Goal: Task Accomplishment & Management: Use online tool/utility

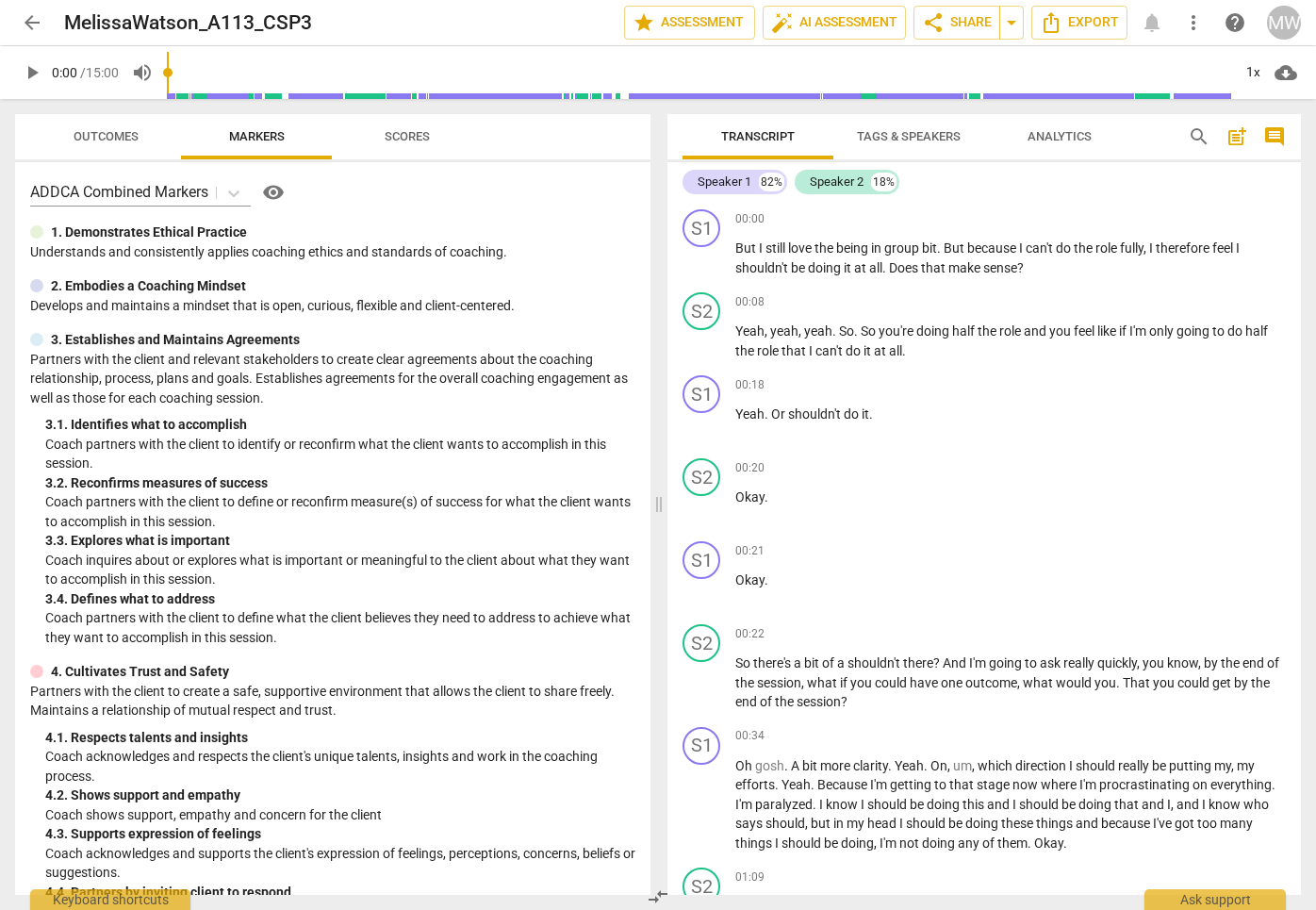
click at [932, 141] on span "Tags & Speakers" at bounding box center [908, 136] width 103 height 14
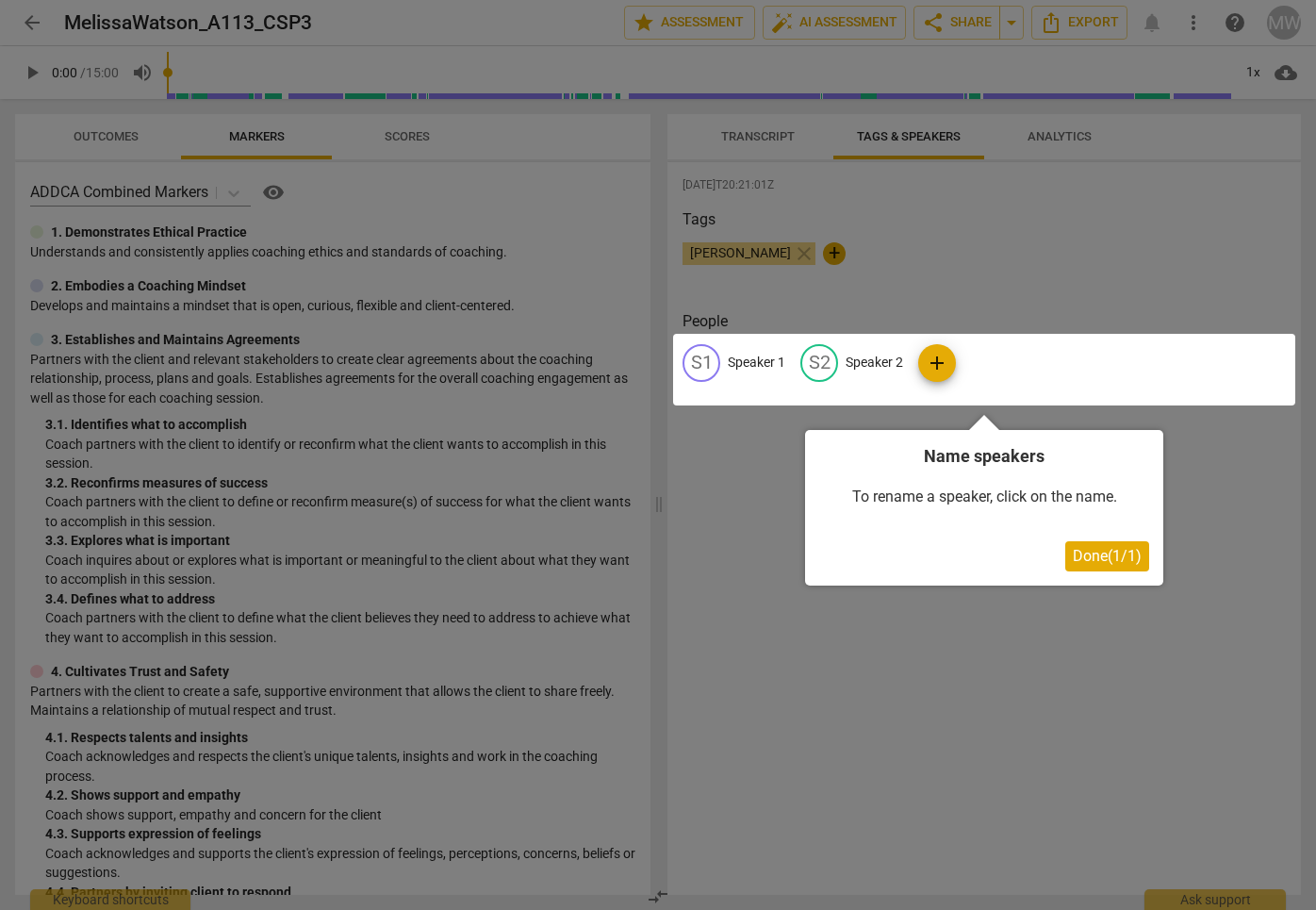
click at [1050, 138] on div at bounding box center [658, 455] width 1316 height 910
click at [1099, 545] on button "Done ( 1 / 1 )" at bounding box center [1107, 557] width 84 height 30
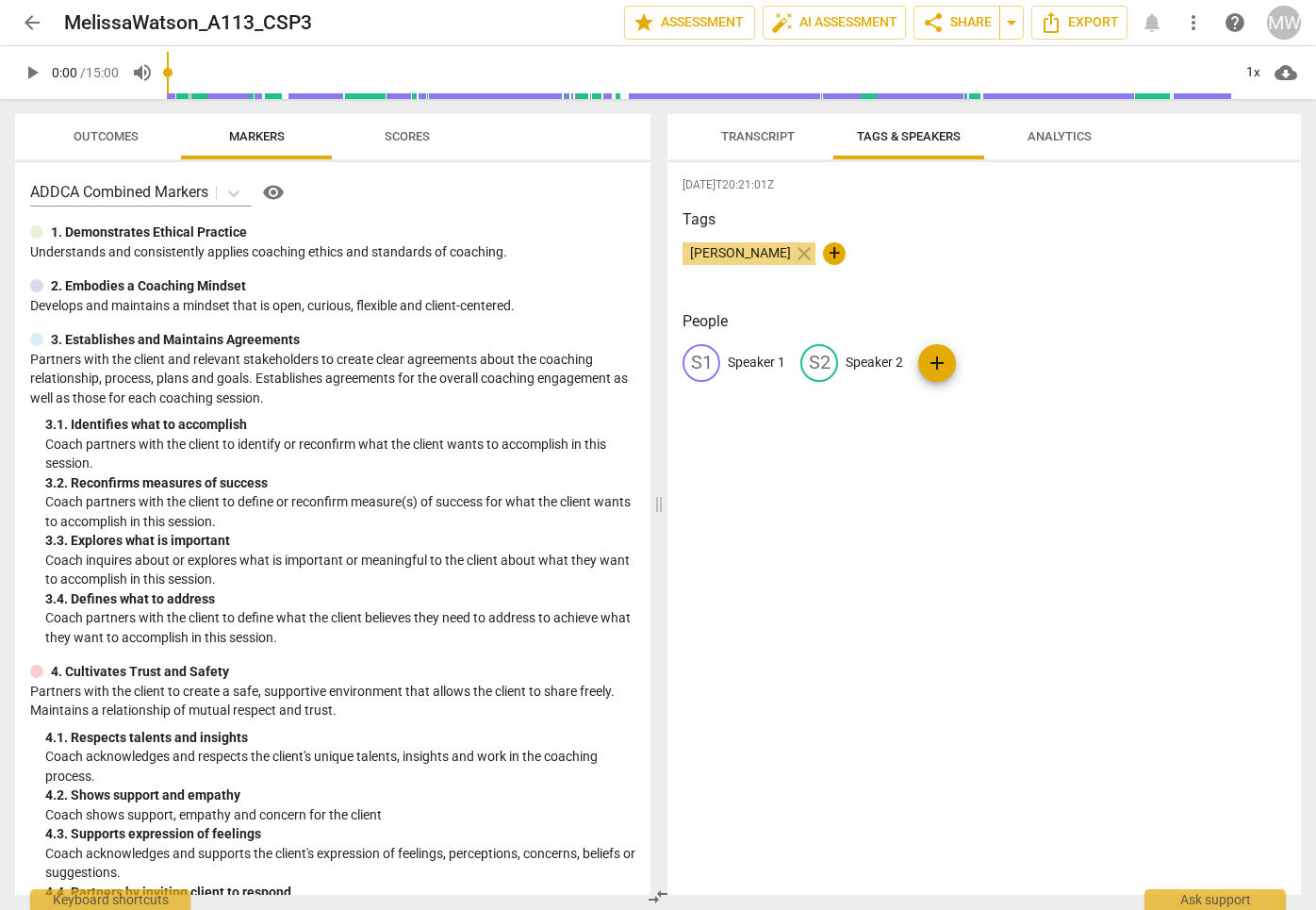
click at [1061, 147] on span "Analytics" at bounding box center [1059, 137] width 109 height 26
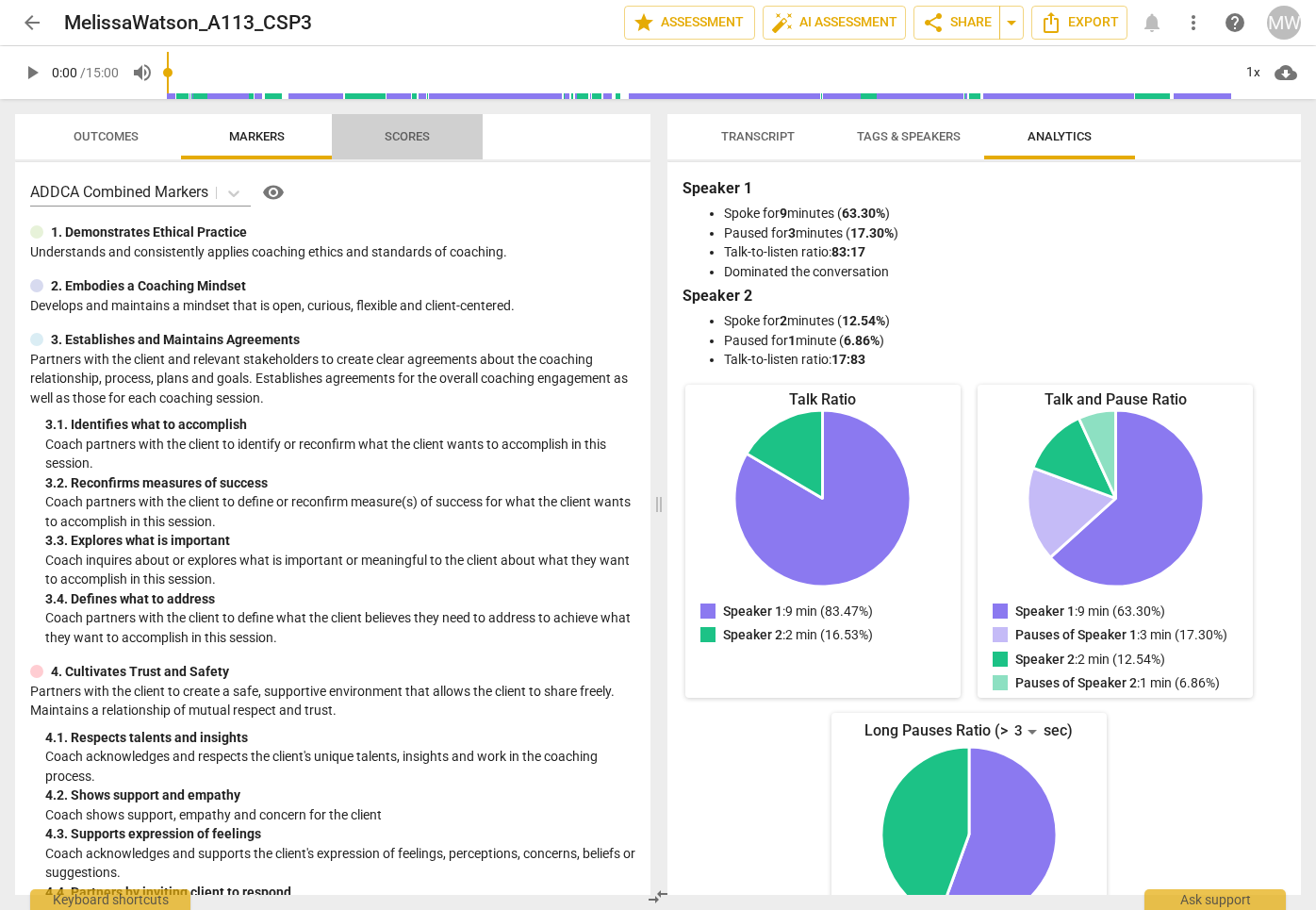
click at [401, 143] on span "Scores" at bounding box center [406, 137] width 90 height 26
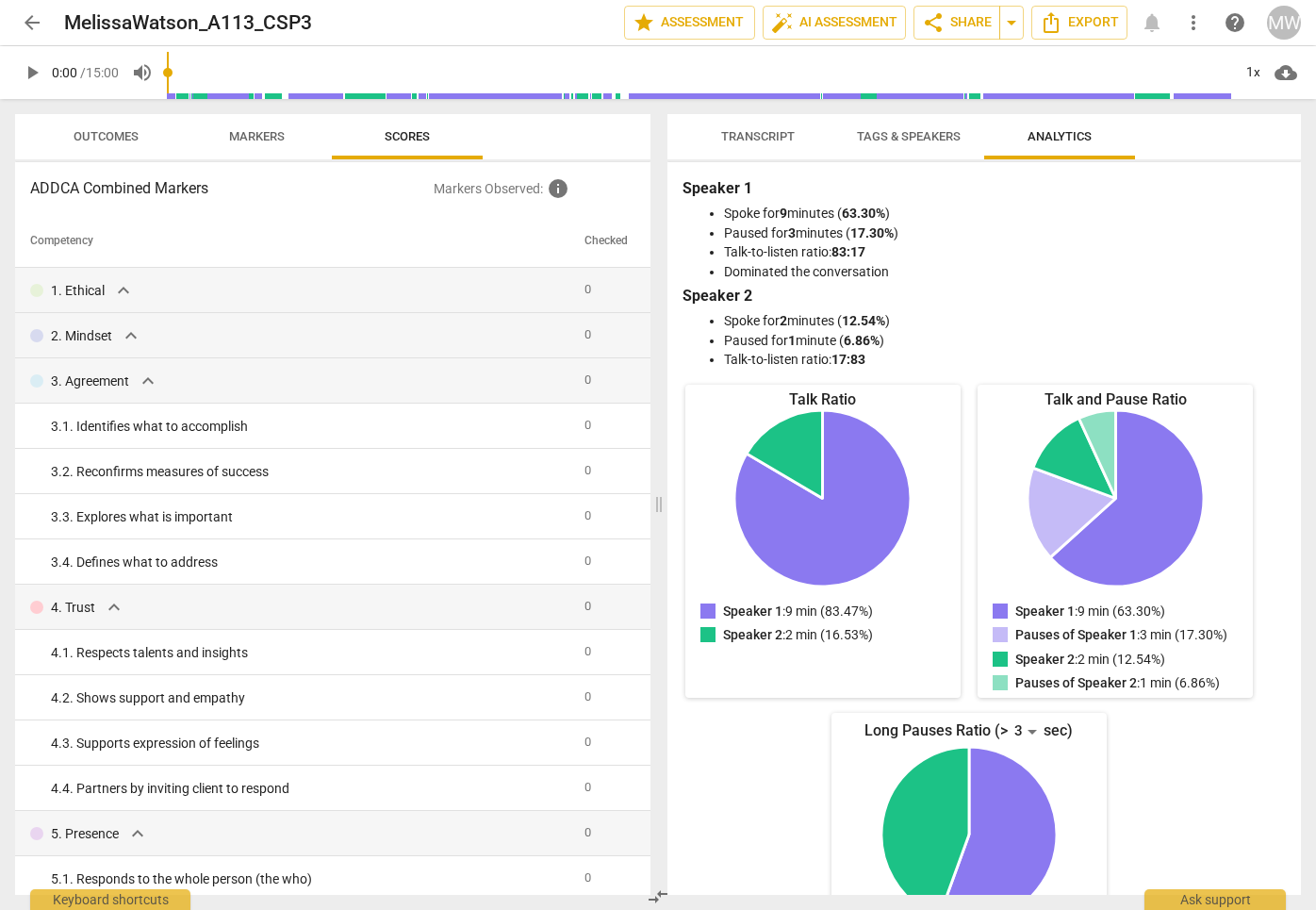
click at [759, 142] on span "Transcript" at bounding box center [757, 136] width 73 height 14
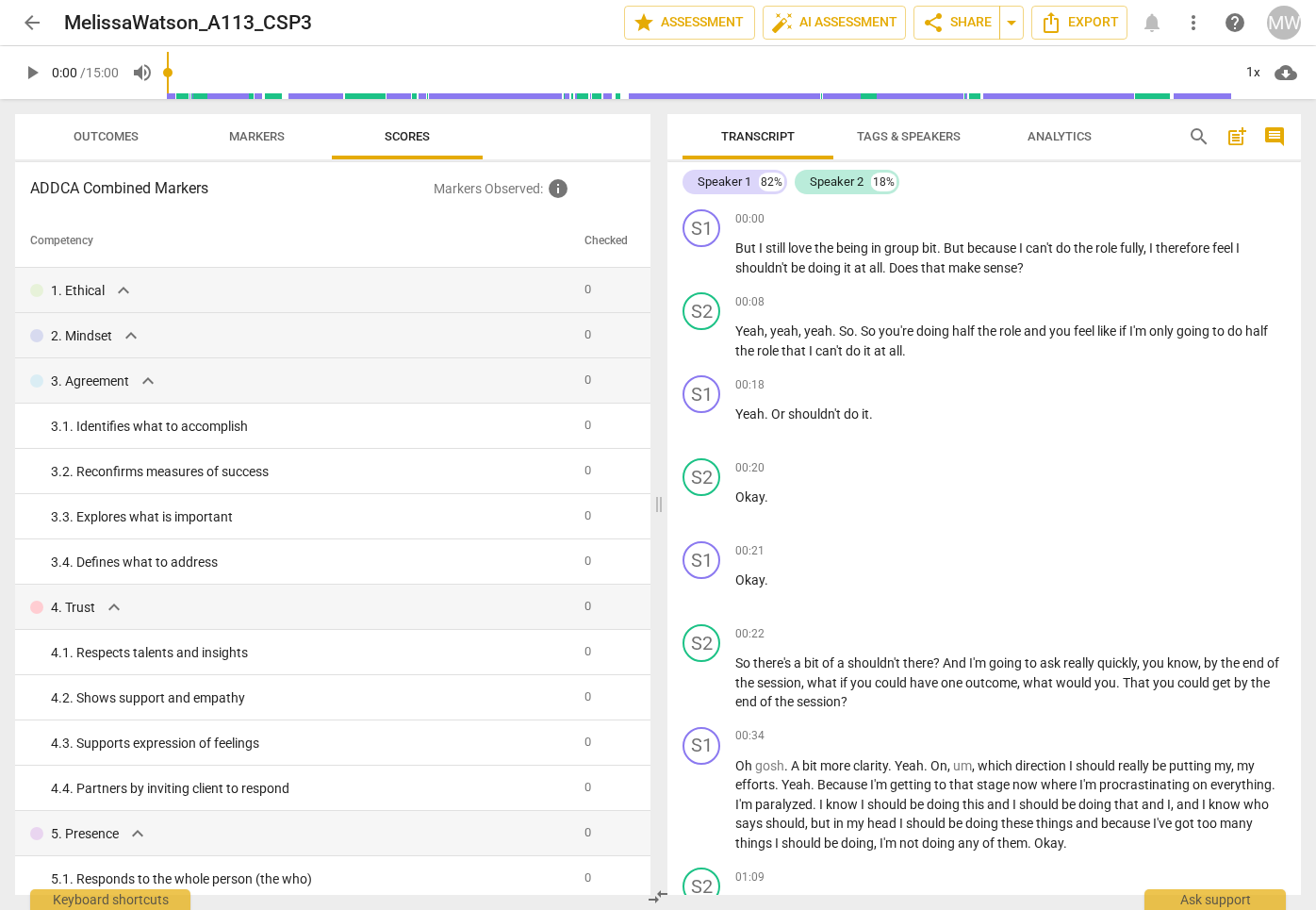
click at [1234, 141] on span "post_add" at bounding box center [1237, 137] width 23 height 23
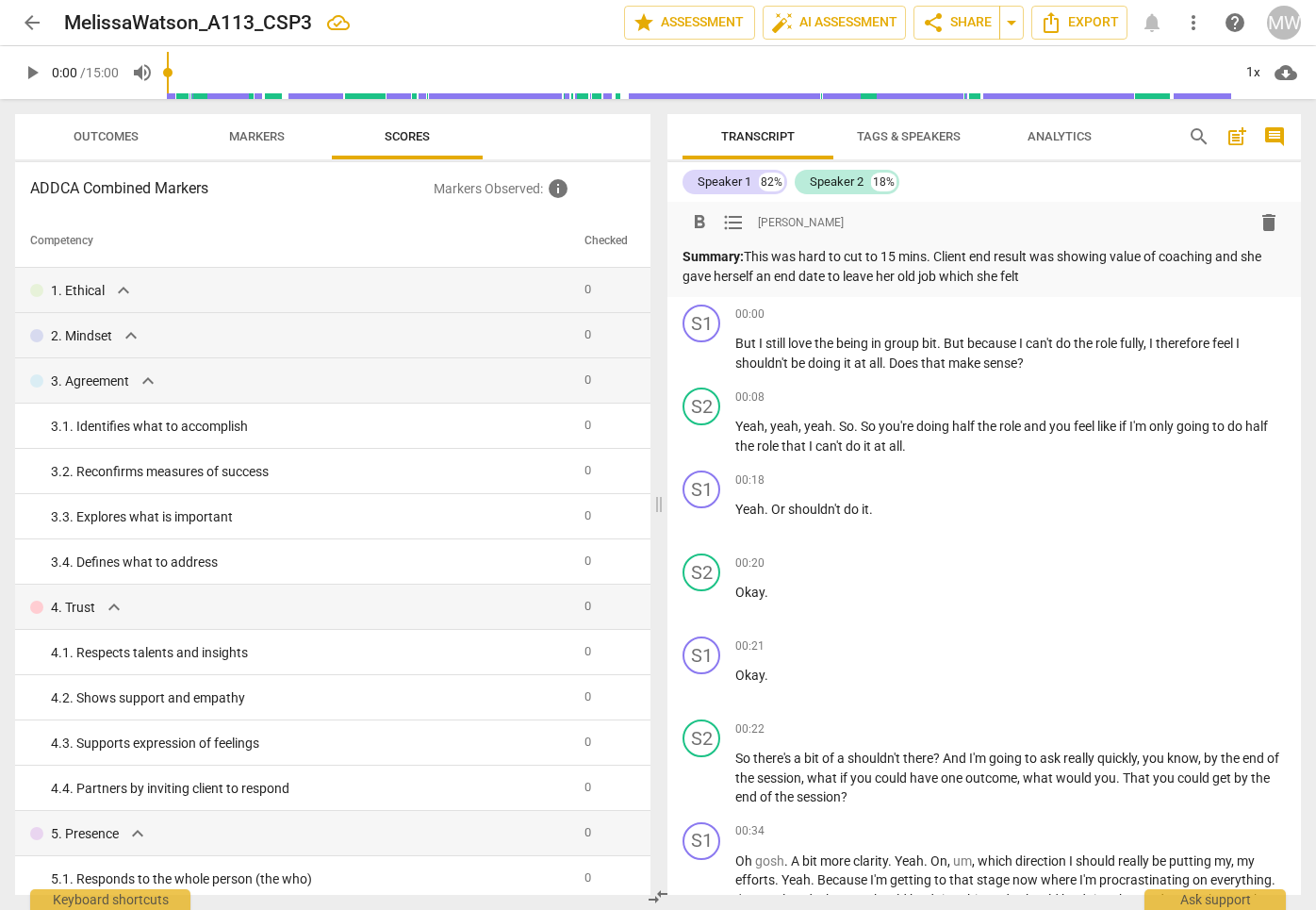
click at [942, 273] on p "Summary: This was hard to cut to 15 mins. Client end result was showing value o…" at bounding box center [984, 266] width 603 height 39
click at [1211, 275] on p "Summary: This was hard to cut to 15 mins. Client end result was showing value o…" at bounding box center [984, 266] width 603 height 39
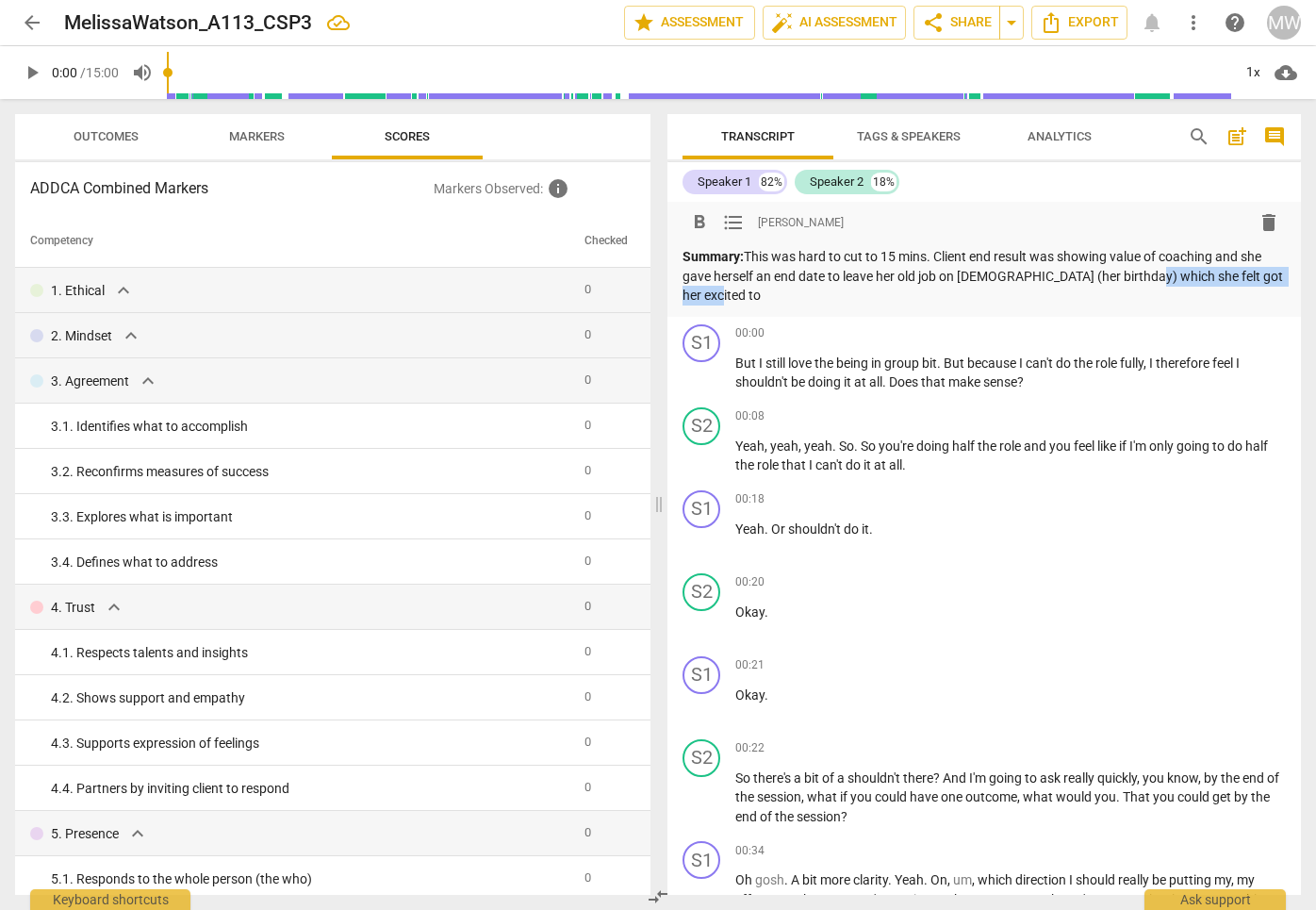
drag, startPoint x: 1137, startPoint y: 277, endPoint x: 1154, endPoint y: 292, distance: 22.7
click at [1154, 292] on p "Summary: This was hard to cut to 15 mins. Client end result was showing value o…" at bounding box center [984, 276] width 603 height 59
click at [686, 279] on p "Summary: This was hard to cut to 15 mins. Client end result was showing value o…" at bounding box center [984, 276] width 603 height 59
drag, startPoint x: 746, startPoint y: 274, endPoint x: 684, endPoint y: 273, distance: 62.0
click at [684, 273] on p "Summary: This was hard to cut to 15 mins. Client end result was showing value o…" at bounding box center [984, 276] width 603 height 59
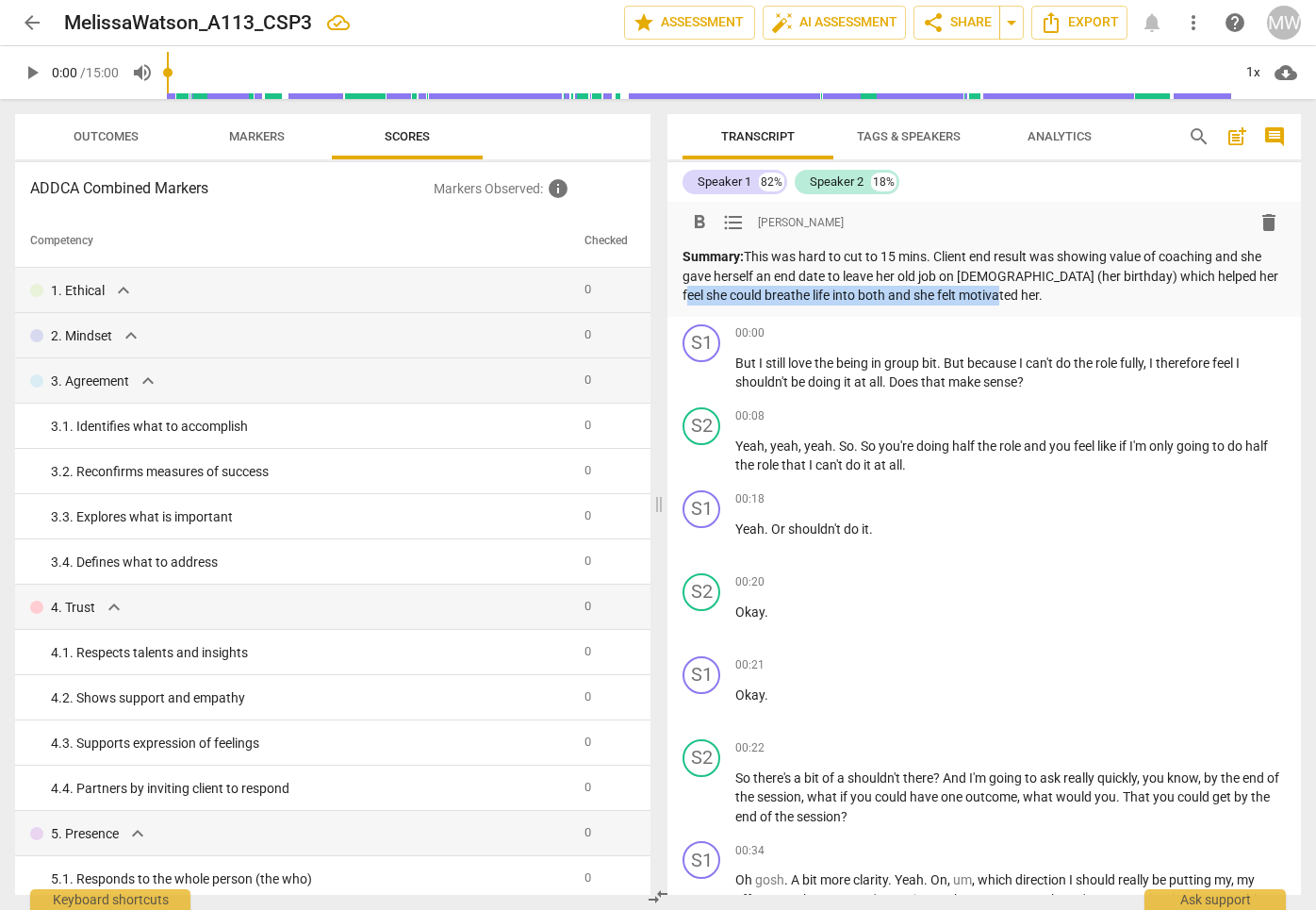
drag, startPoint x: 1010, startPoint y: 294, endPoint x: 676, endPoint y: 294, distance: 334.0
click at [676, 294] on div "format_bold format_list_bulleted [PERSON_NAME] delete Summary: This was hard to…" at bounding box center [984, 258] width 633 height 115
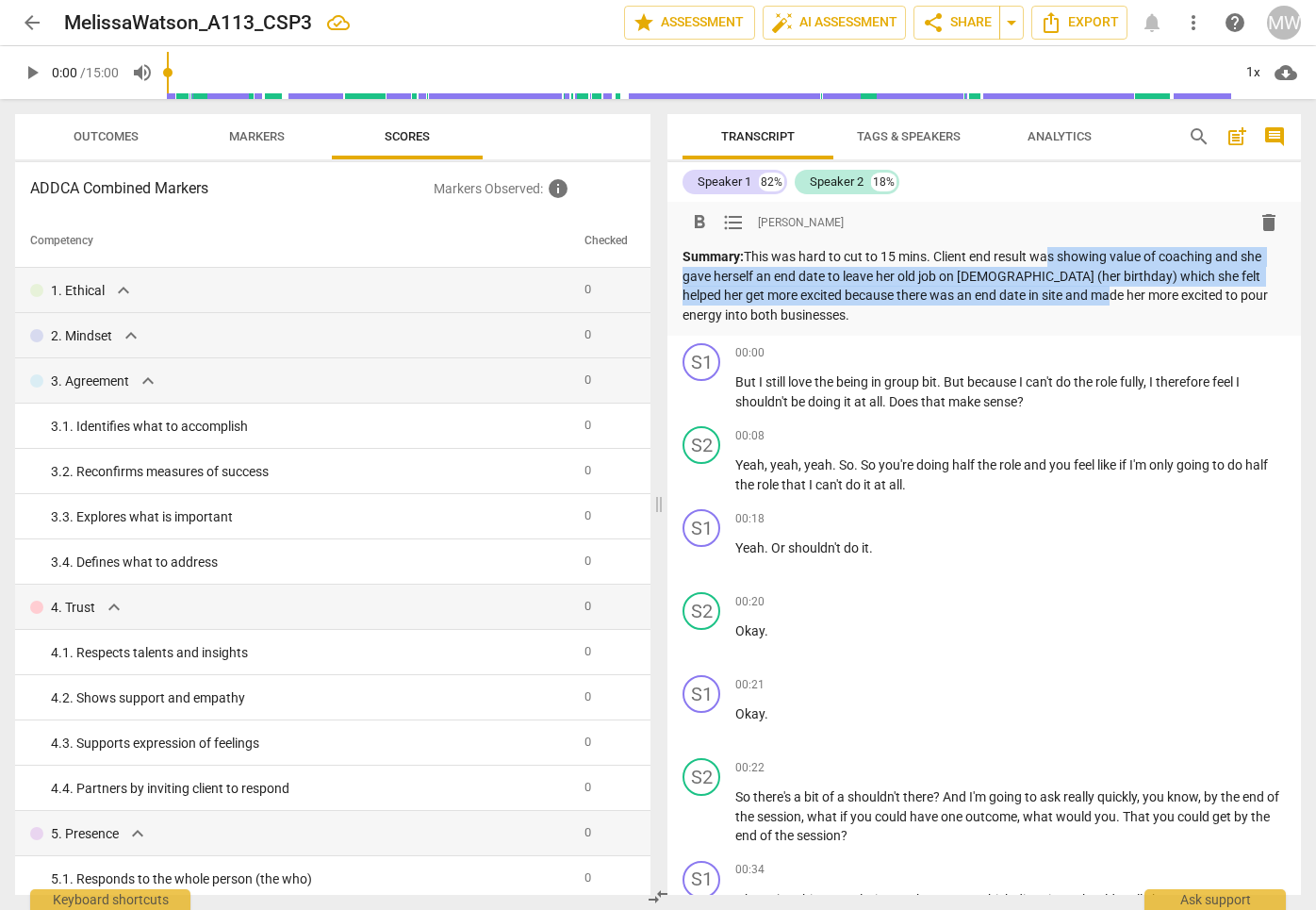
drag, startPoint x: 1041, startPoint y: 258, endPoint x: 1082, endPoint y: 299, distance: 58.0
click at [1082, 299] on p "Summary: This was hard to cut to 15 mins. Client end result was showing value o…" at bounding box center [984, 285] width 603 height 77
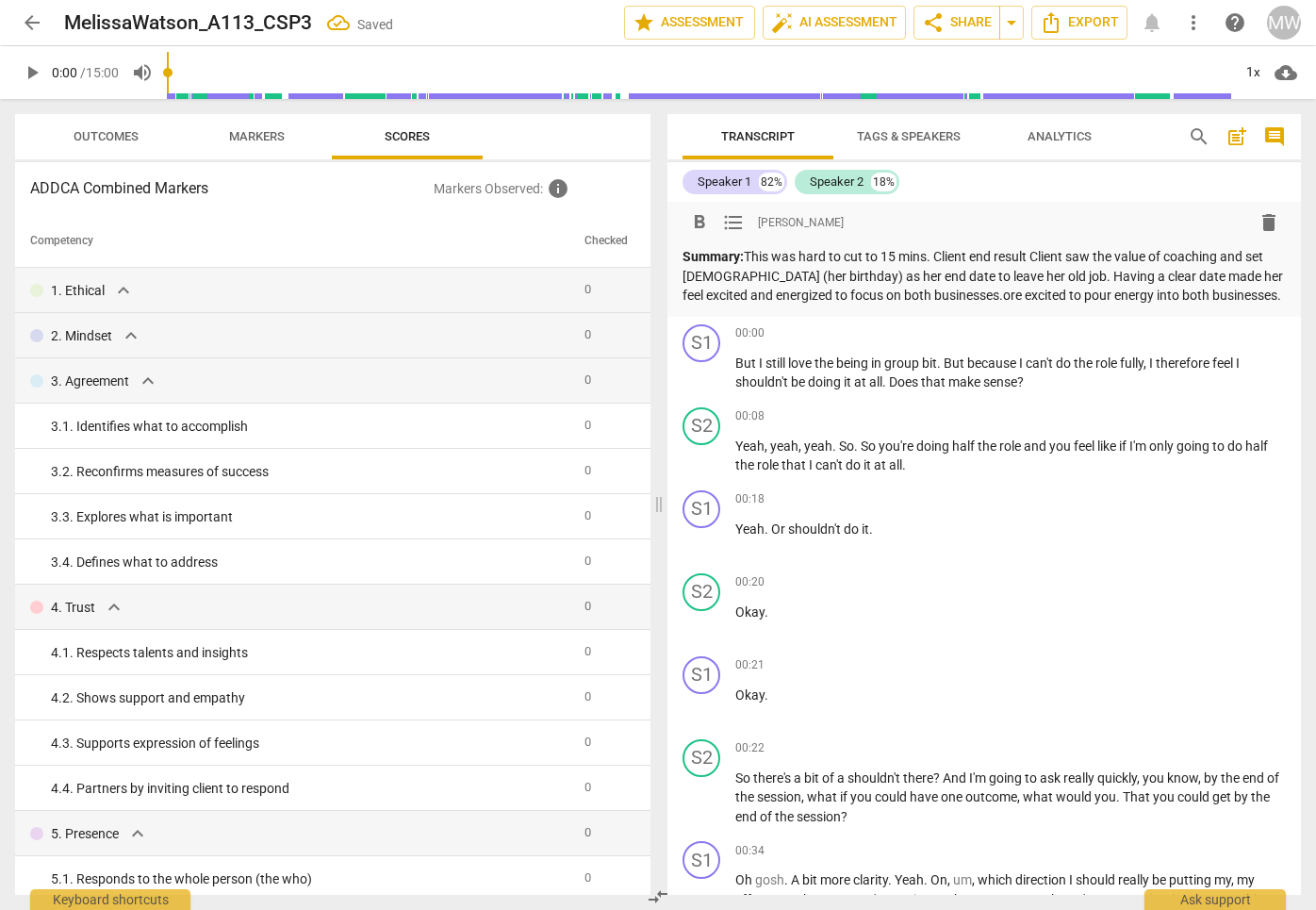
click at [1042, 256] on p "Summary: This was hard to cut to 15 mins. Client end result Client saw the valu…" at bounding box center [984, 276] width 603 height 59
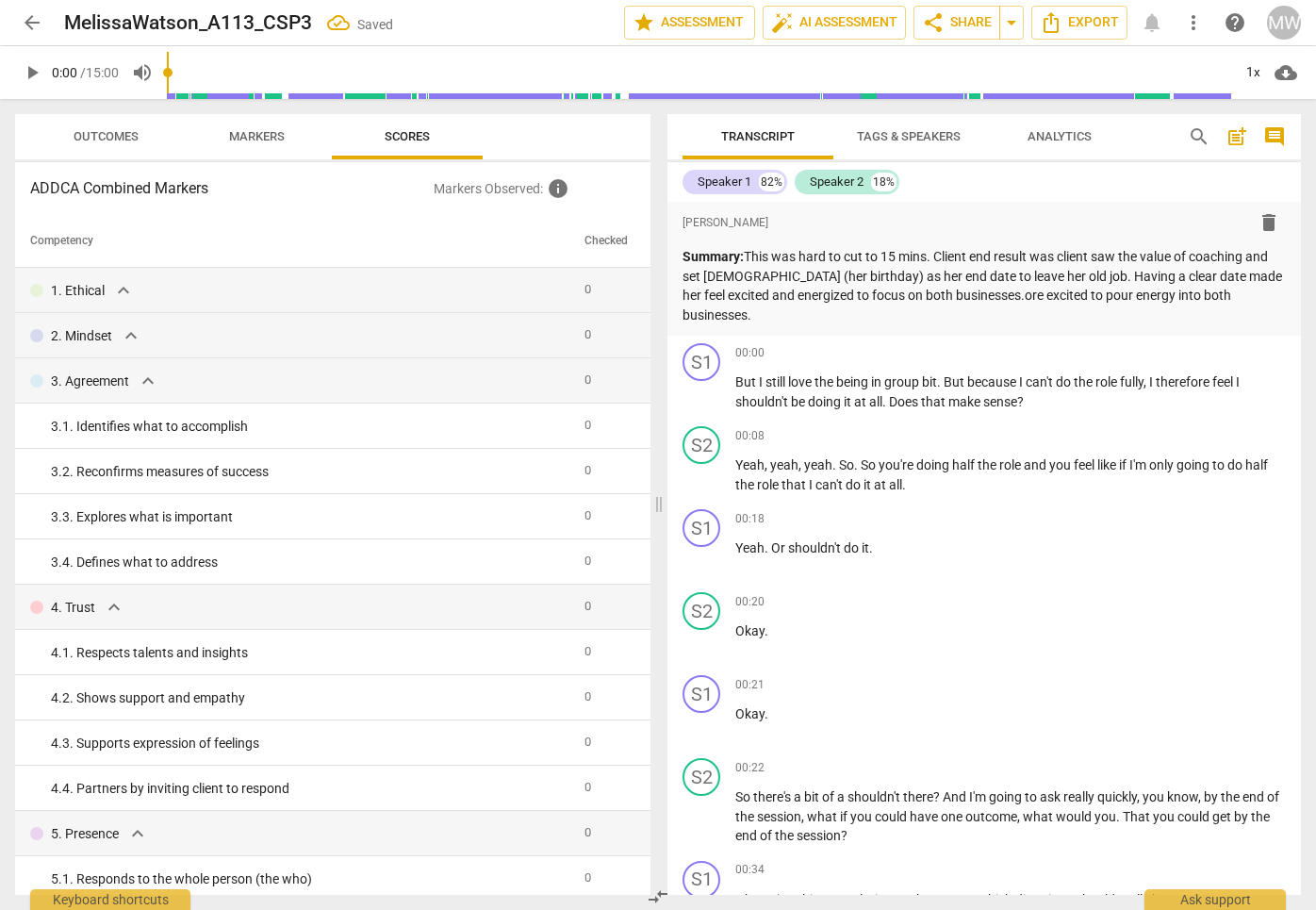
click at [1043, 204] on div "format_bold format_list_bulleted [PERSON_NAME] delete Summary: This was hard to…" at bounding box center [984, 268] width 633 height 134
click at [1116, 412] on div "S1 play_arrow pause 00:00 + Add competency keyboard_arrow_right But I still lov…" at bounding box center [984, 376] width 633 height 83
click at [287, 135] on span "Markers" at bounding box center [256, 137] width 101 height 26
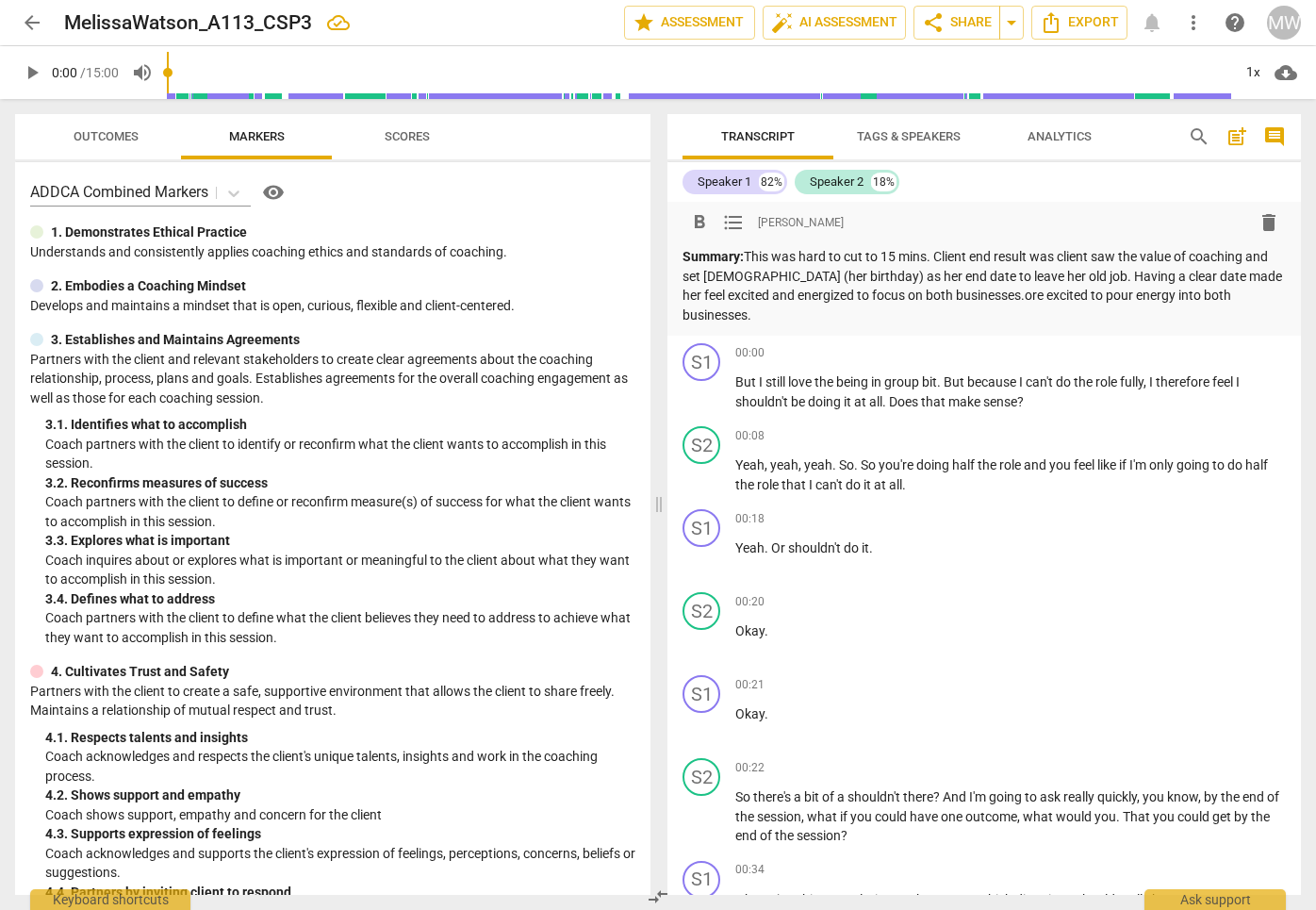
click at [1162, 289] on p "Summary: This was hard to cut to 15 mins. Client end result was client saw the …" at bounding box center [984, 285] width 603 height 77
drag, startPoint x: 1007, startPoint y: 297, endPoint x: 1213, endPoint y: 305, distance: 206.2
click at [1213, 305] on p "Summary: This was hard to cut to 15 mins. Client end result was client saw the …" at bounding box center [984, 285] width 603 height 77
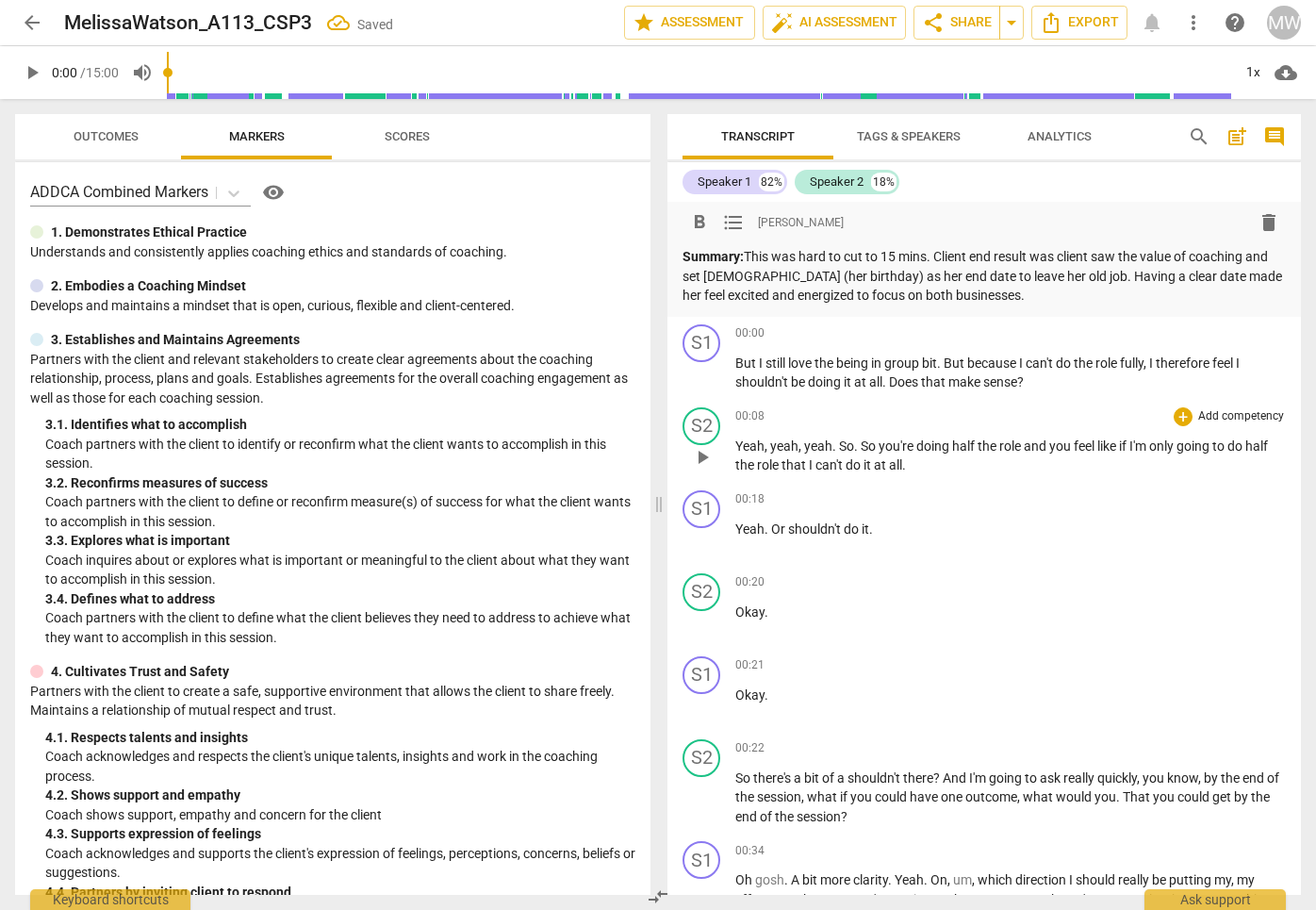
click at [1102, 421] on div "00:08 + Add competency keyboard_arrow_right" at bounding box center [1010, 417] width 551 height 19
click at [32, 24] on span "arrow_back" at bounding box center [32, 23] width 23 height 23
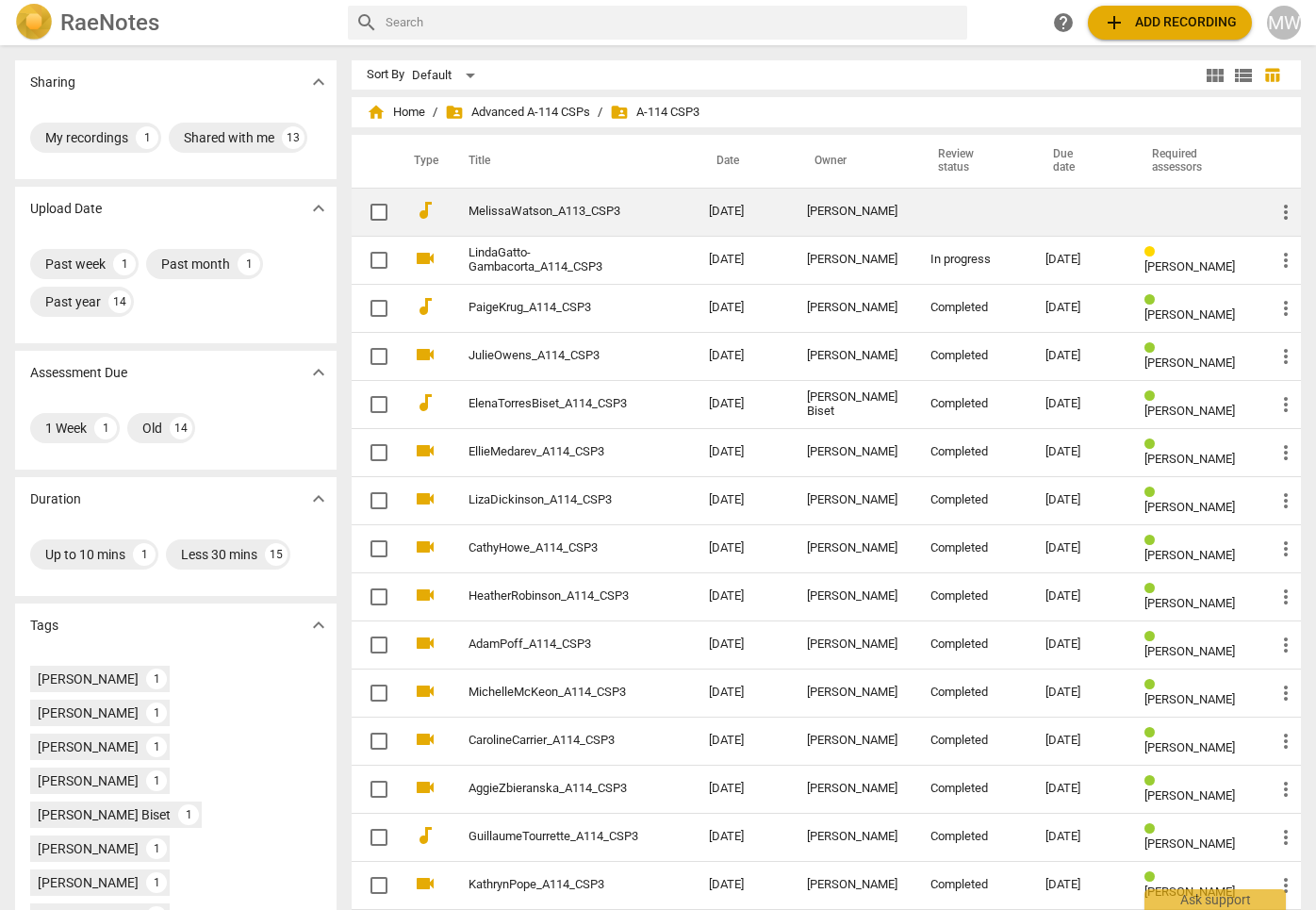
click at [683, 211] on td "MelissaWatson_A113_CSP3" at bounding box center [570, 212] width 248 height 48
